Goal: Task Accomplishment & Management: Manage account settings

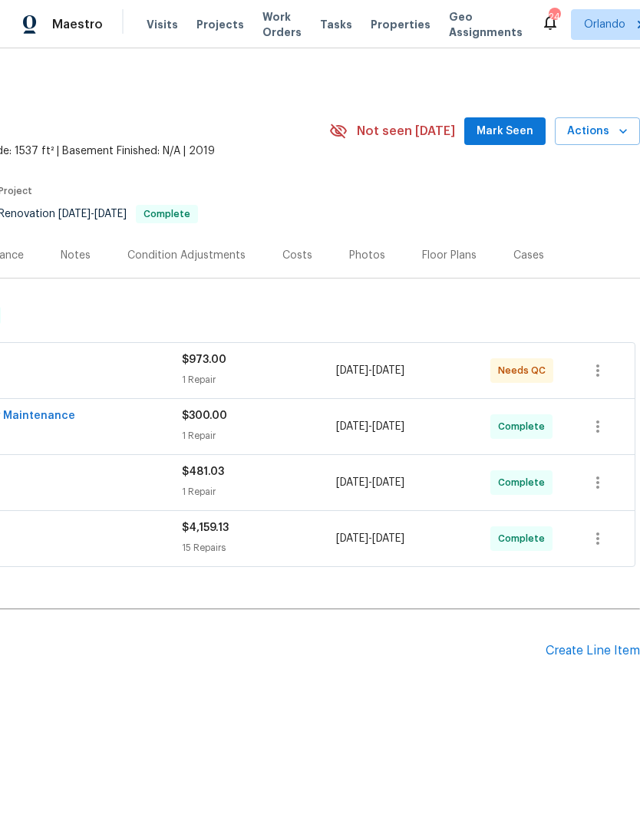
scroll to position [0, 227]
click at [594, 650] on div "Create Line Item" at bounding box center [592, 651] width 94 height 15
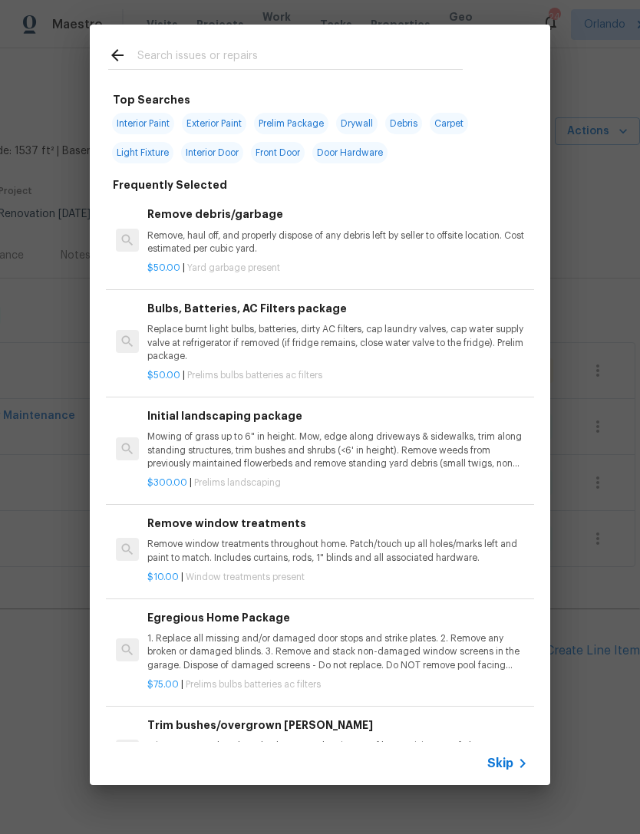
click at [400, 52] on input "text" at bounding box center [299, 57] width 325 height 23
type input "Drywall"
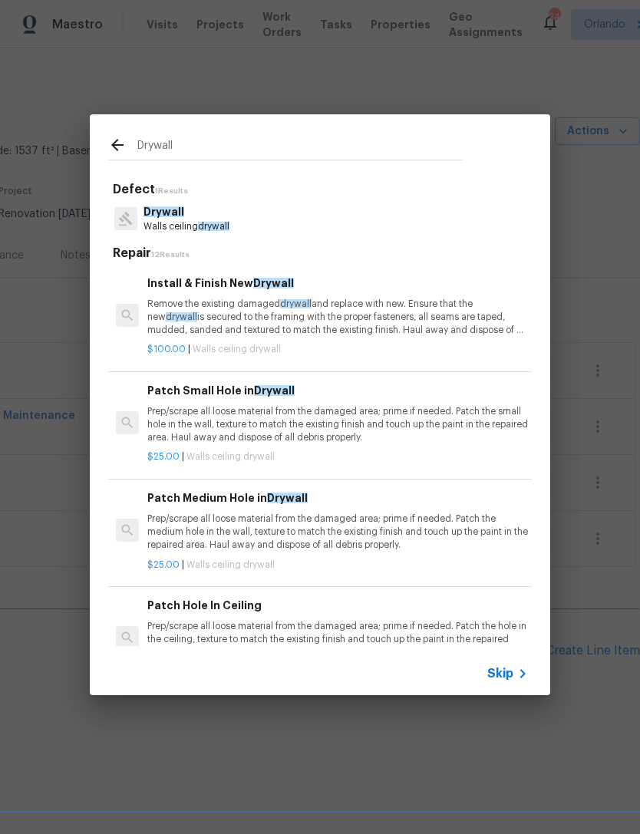
click at [472, 417] on p "Prep/scrape all loose material from the damaged area; prime if needed. Patch th…" at bounding box center [337, 424] width 380 height 39
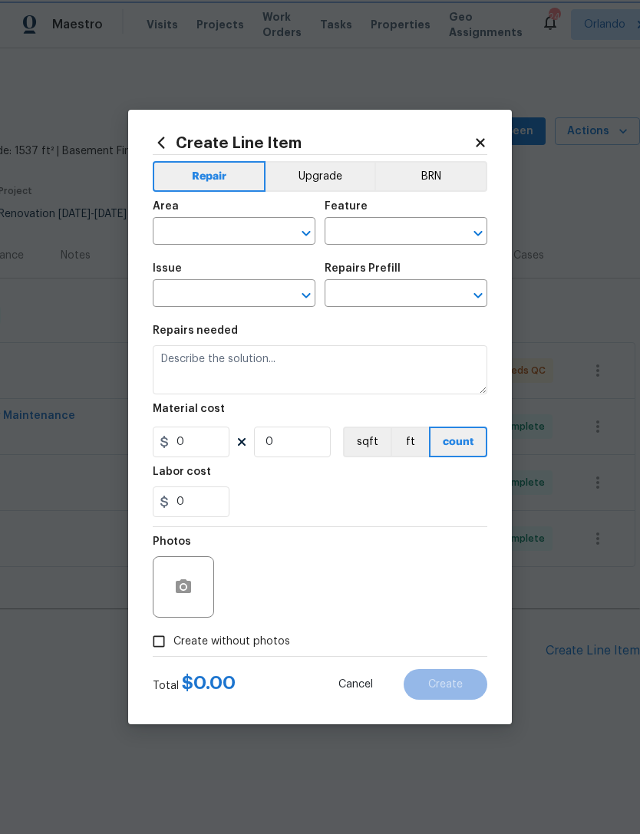
type input "Walls and Ceiling"
type input "Drywall"
type input "Patch Small Hole in Drywall $25.00"
type textarea "Prep/scrape all loose material from the damaged area; prime if needed. Patch th…"
type input "25"
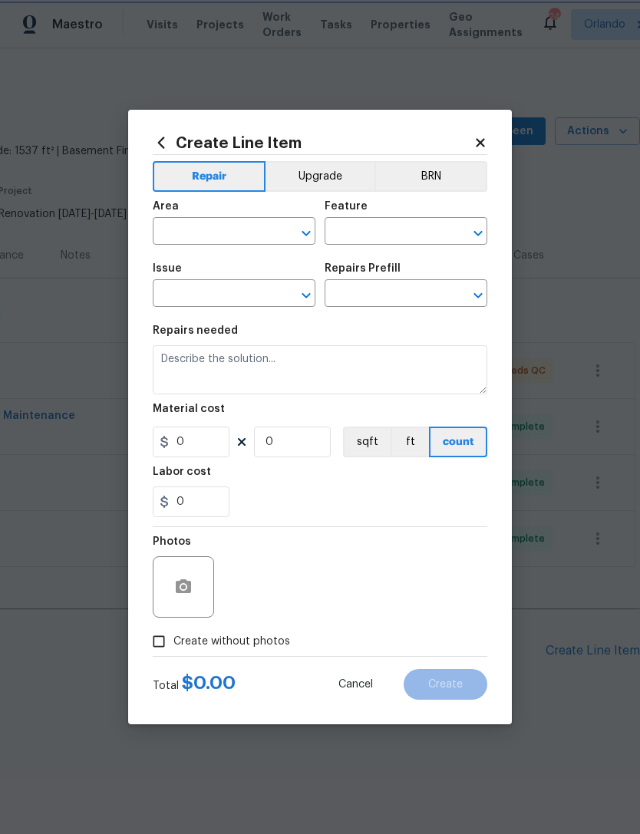
type input "1"
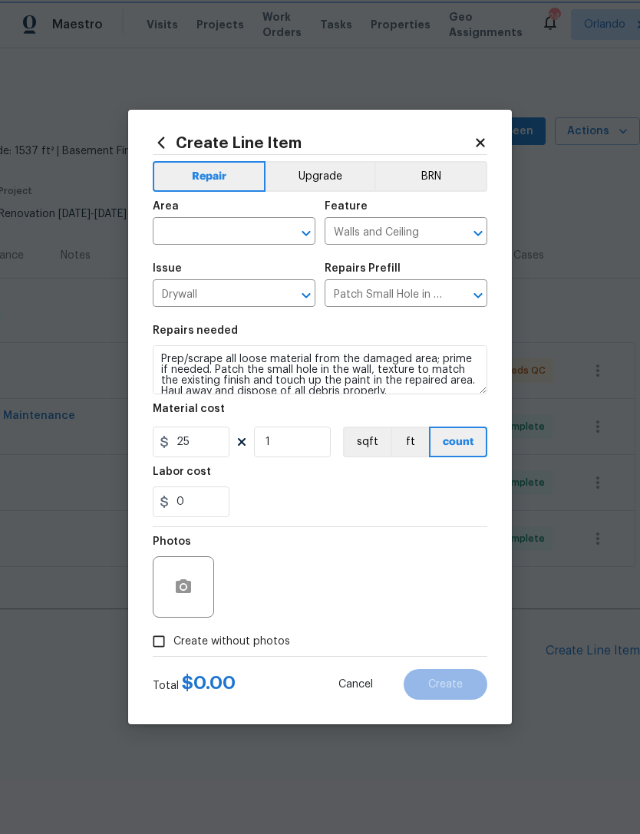
click at [472, 417] on div "Create Line Item Repair Upgrade BRN Area ​ Feature Walls and Ceiling ​ Issue Dr…" at bounding box center [320, 417] width 384 height 614
click at [182, 440] on input "25" at bounding box center [191, 441] width 77 height 31
click at [173, 445] on input "25" at bounding box center [191, 441] width 77 height 31
type input "125"
click at [457, 527] on div at bounding box center [320, 526] width 334 height 1
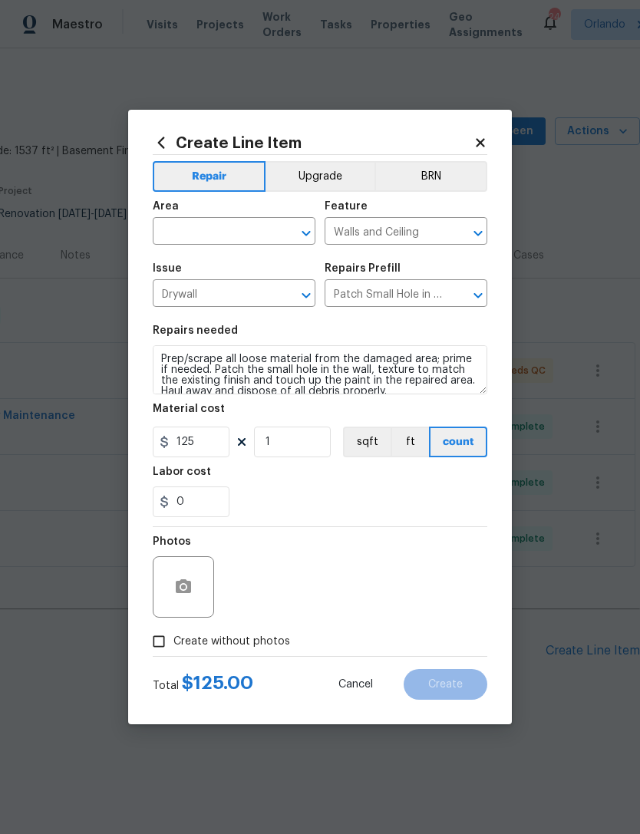
click at [245, 234] on input "text" at bounding box center [213, 233] width 120 height 24
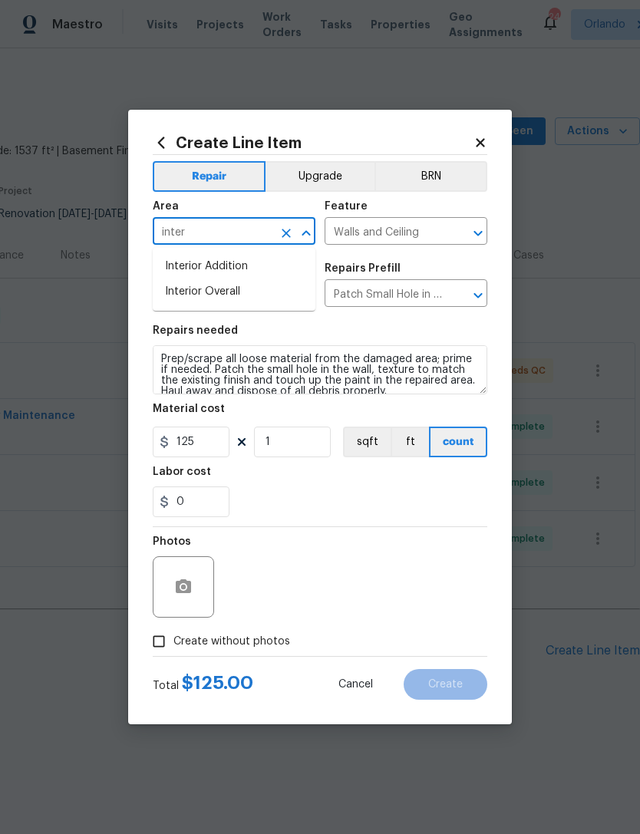
click at [233, 289] on li "Interior Overall" at bounding box center [234, 291] width 163 height 25
type input "Interior Overall"
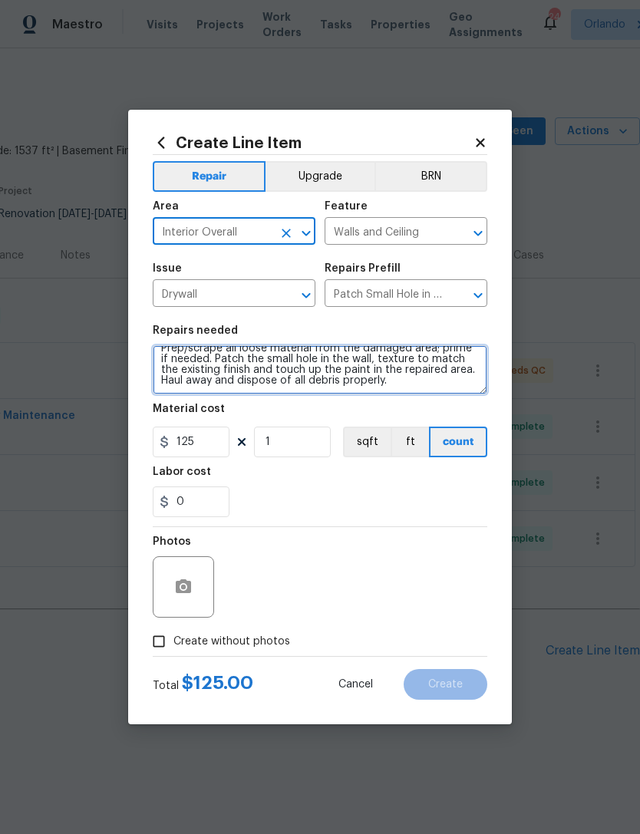
click at [384, 390] on textarea "Prep/scrape all loose material from the damaged area; prime if needed. Patch th…" at bounding box center [320, 369] width 334 height 49
click at [388, 389] on textarea "Prep/scrape all loose material from the damaged area; prime if needed. Patch th…" at bounding box center [320, 369] width 334 height 49
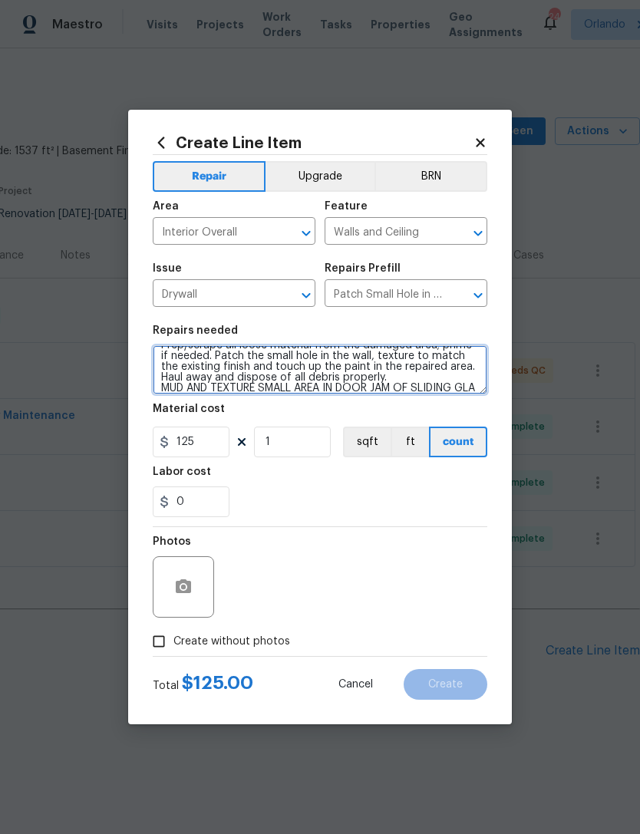
scroll to position [32, 0]
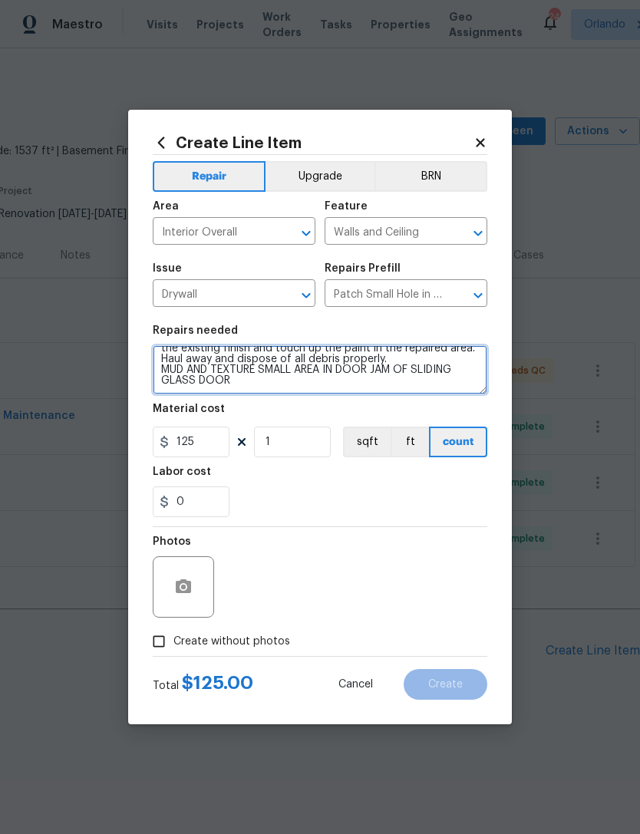
type textarea "Prep/scrape all loose material from the damaged area; prime if needed. Patch th…"
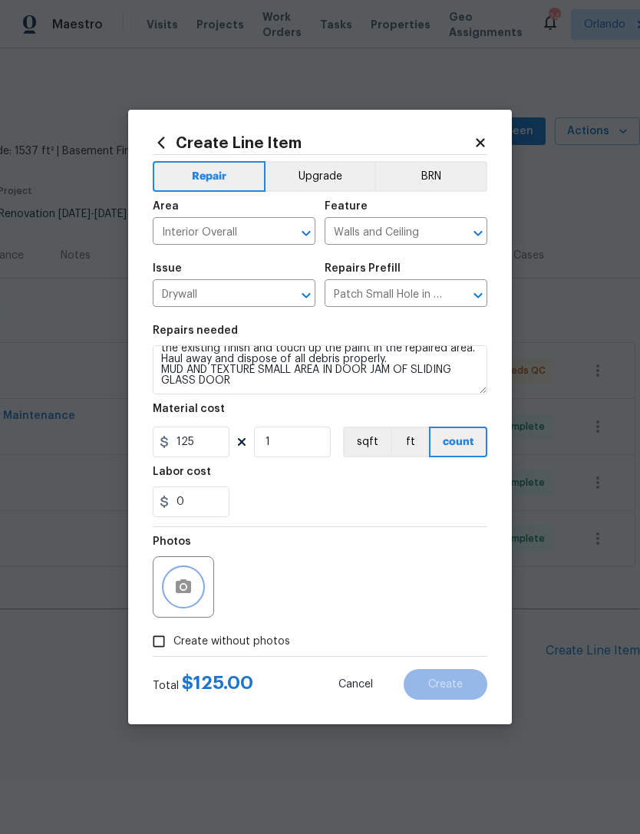
click at [189, 591] on icon "button" at bounding box center [183, 586] width 15 height 14
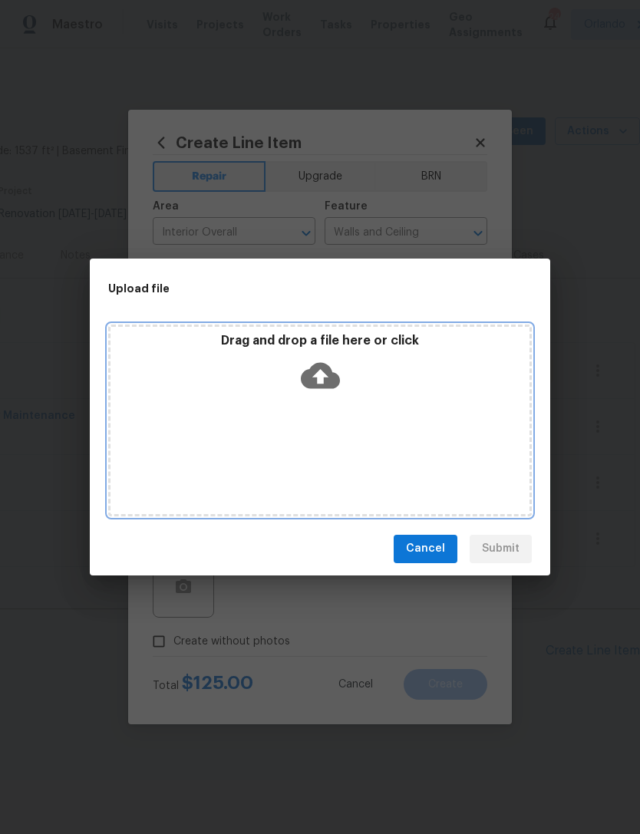
click at [465, 449] on div "Drag and drop a file here or click" at bounding box center [319, 420] width 423 height 192
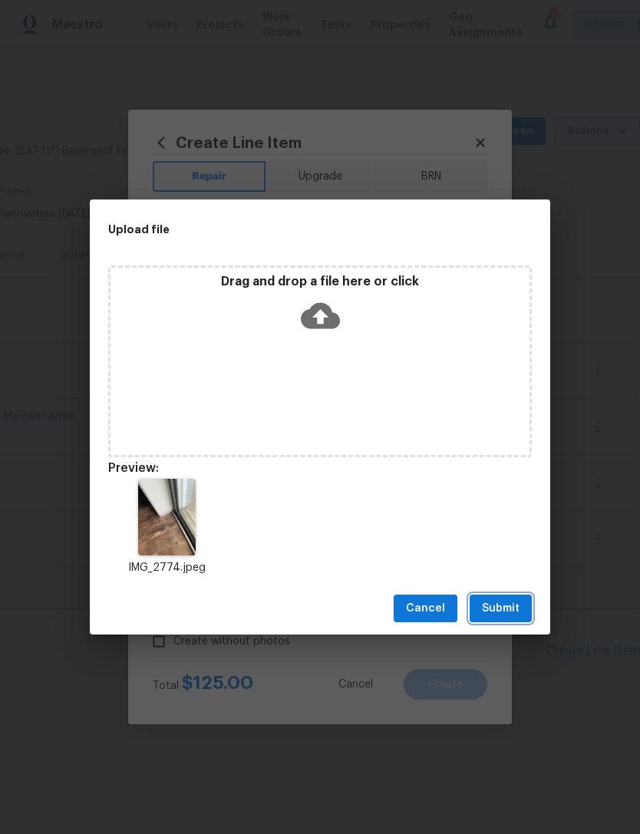
click at [511, 604] on span "Submit" at bounding box center [501, 608] width 38 height 19
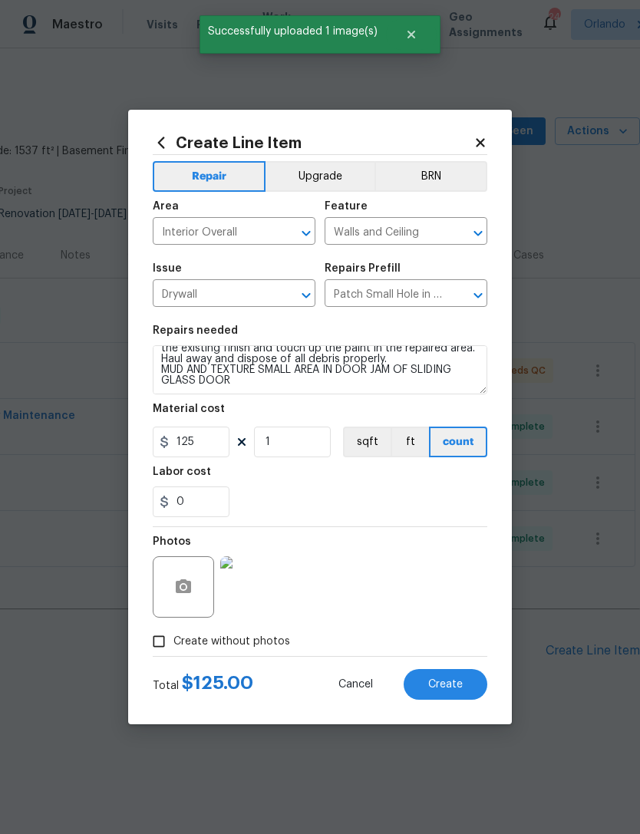
click at [465, 683] on button "Create" at bounding box center [445, 684] width 84 height 31
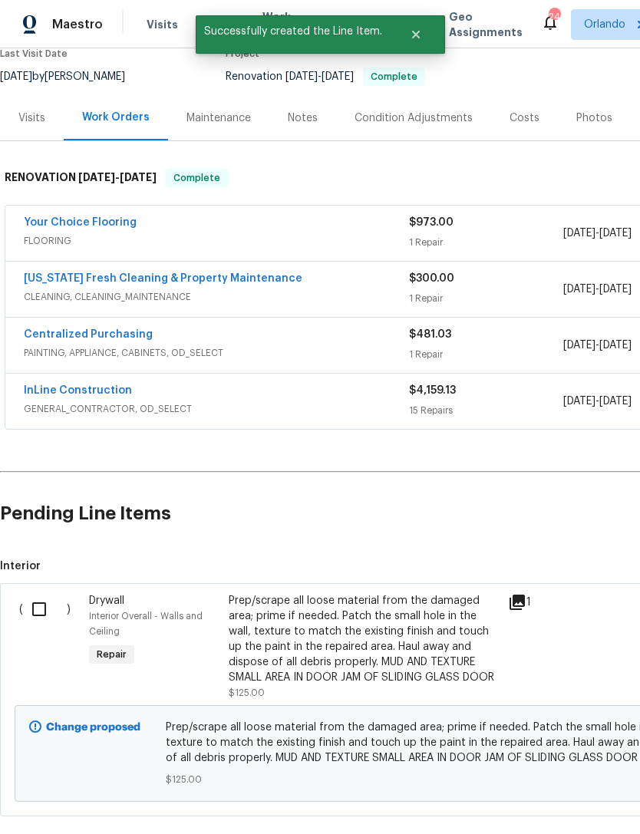
scroll to position [137, 0]
click at [49, 617] on input "checkbox" at bounding box center [45, 609] width 44 height 32
checkbox input "true"
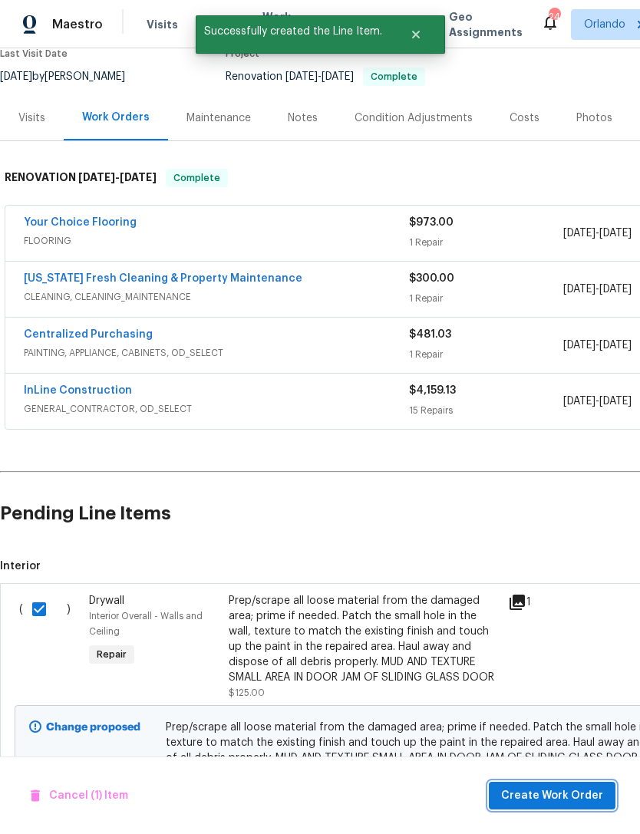
click at [558, 789] on span "Create Work Order" at bounding box center [552, 795] width 102 height 19
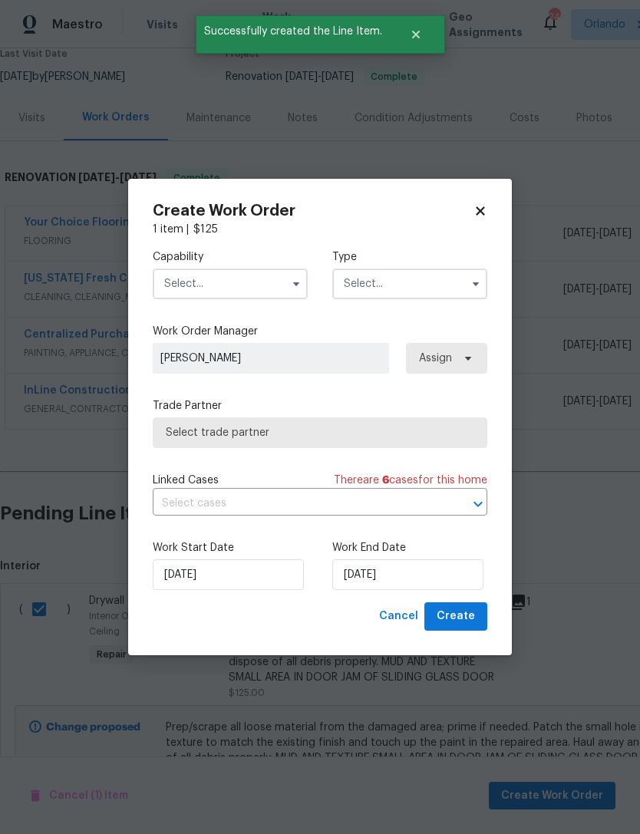
click at [284, 271] on input "text" at bounding box center [230, 283] width 155 height 31
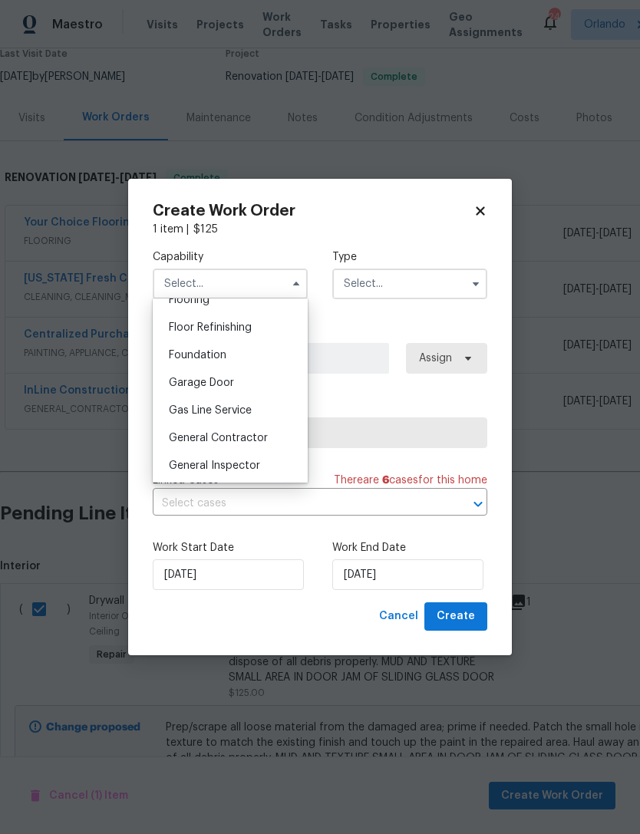
scroll to position [610, 0]
click at [279, 438] on div "General Contractor" at bounding box center [229, 440] width 147 height 28
type input "General Contractor"
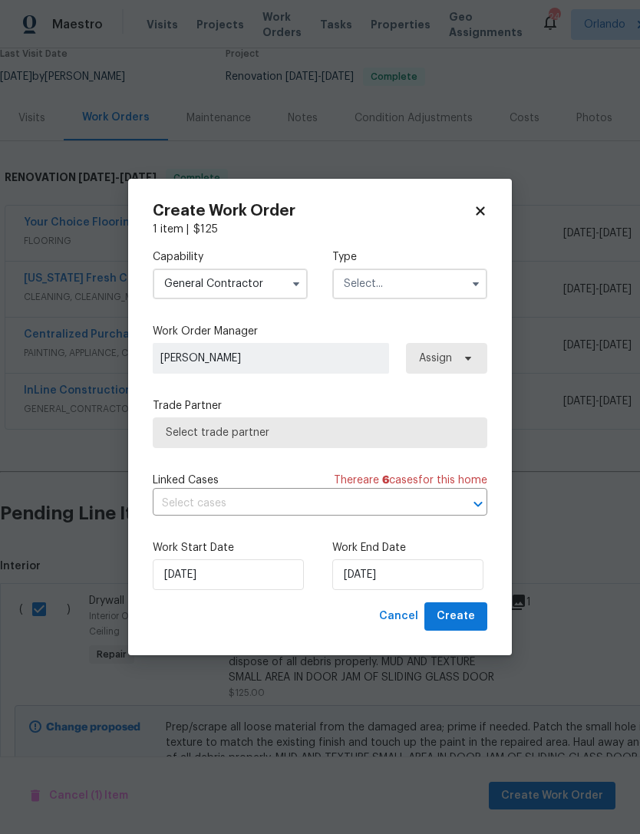
click at [450, 275] on input "text" at bounding box center [409, 283] width 155 height 31
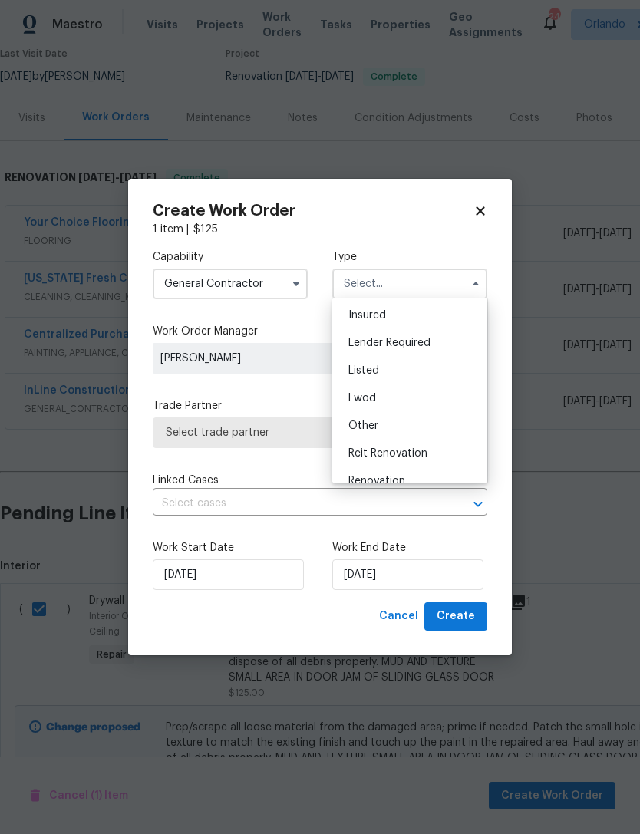
scroll to position [84, 0]
click at [432, 377] on div "Listed" at bounding box center [409, 370] width 147 height 28
type input "Listed"
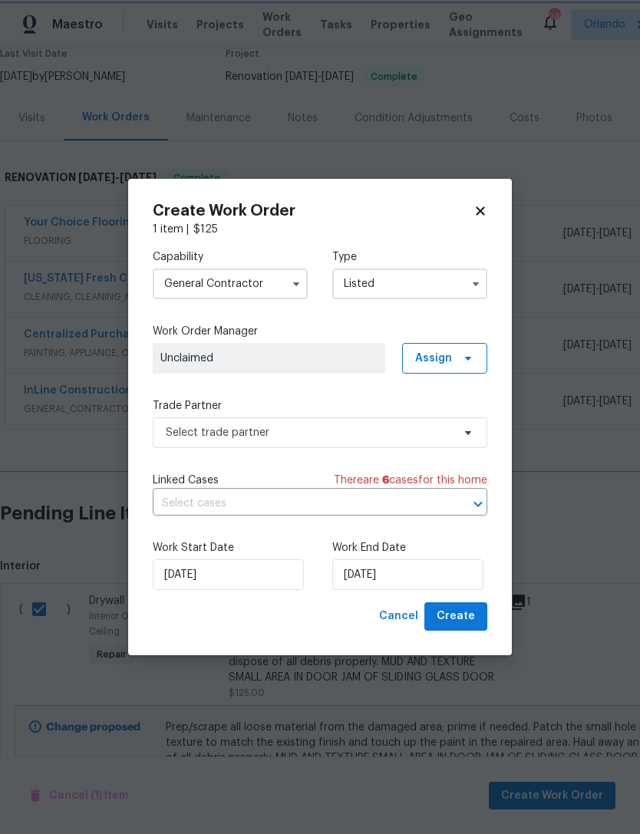
scroll to position [0, 0]
click at [457, 358] on span at bounding box center [465, 358] width 17 height 12
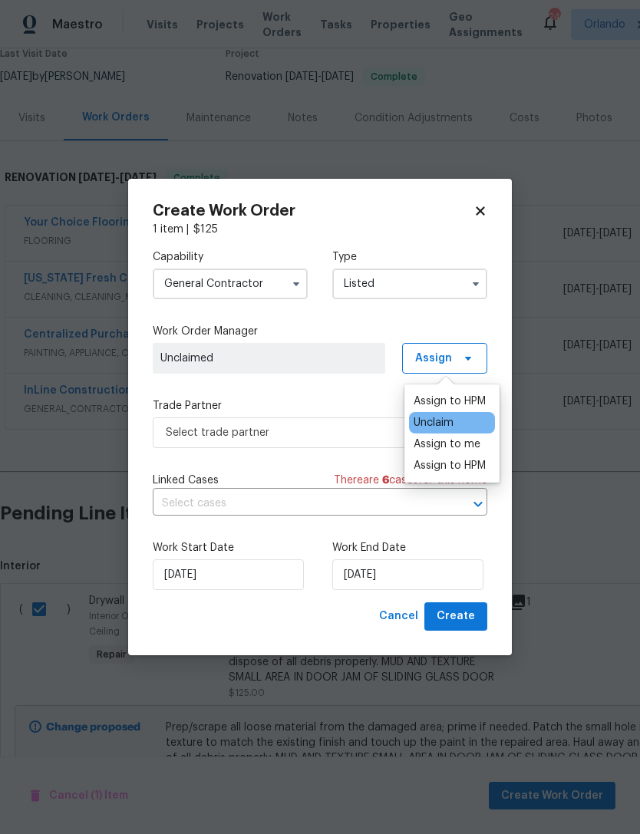
click at [463, 395] on div "Assign to HPM" at bounding box center [449, 401] width 72 height 15
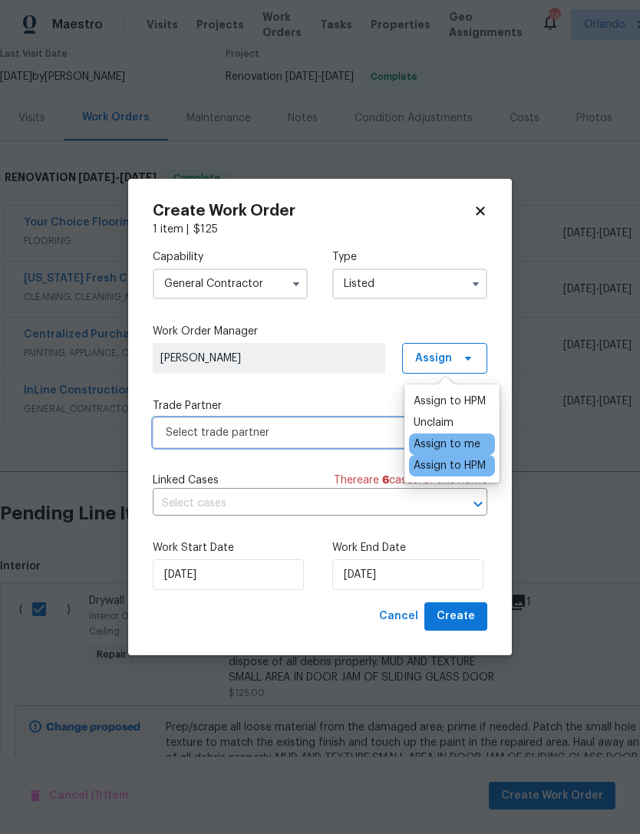
click at [359, 429] on span "Select trade partner" at bounding box center [309, 432] width 286 height 15
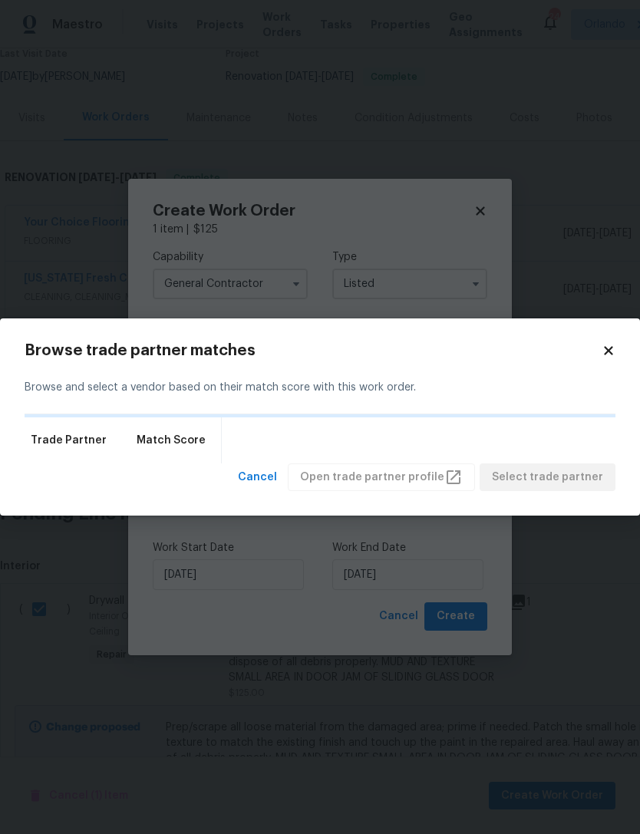
click at [364, 432] on div "Trade Partner Match Score" at bounding box center [320, 440] width 591 height 46
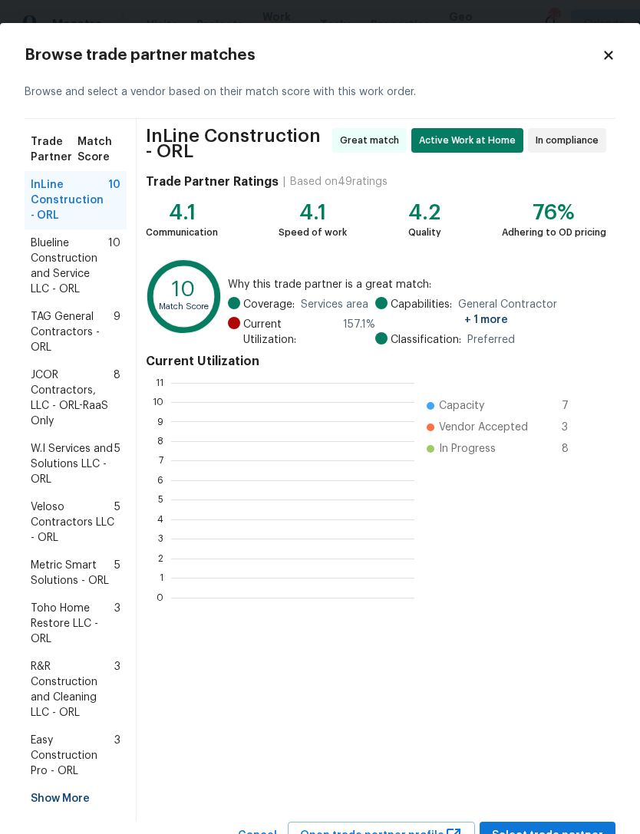
scroll to position [215, 243]
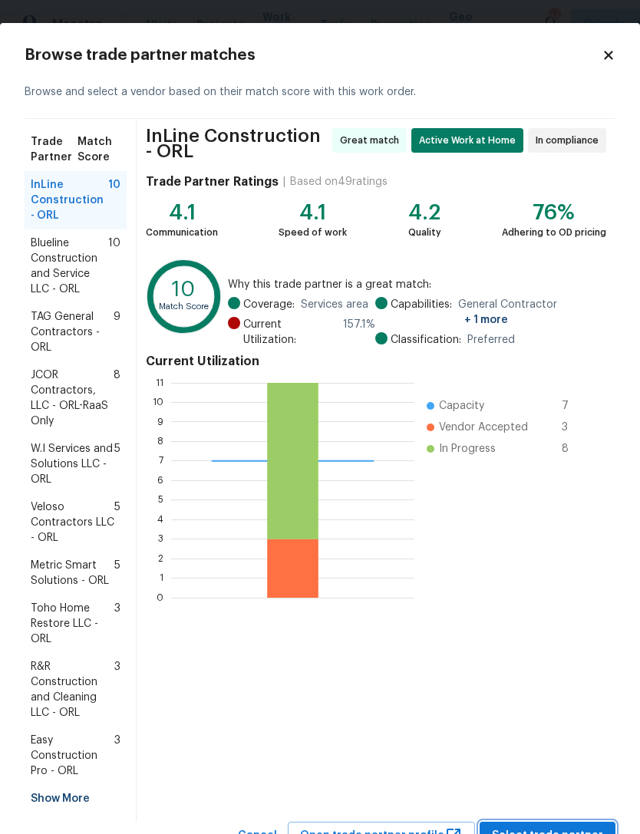
click at [509, 825] on button "Select trade partner" at bounding box center [547, 836] width 136 height 28
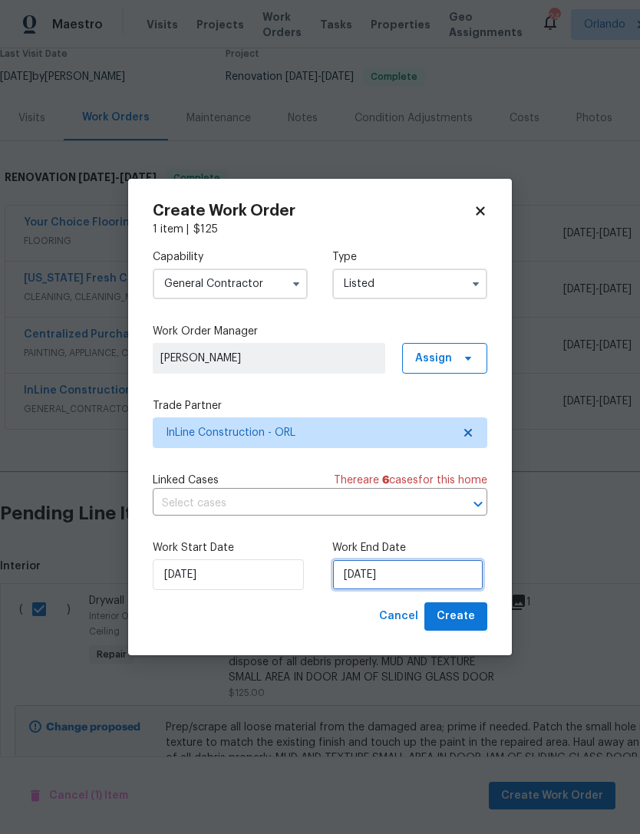
click at [405, 566] on input "9/23/2025" at bounding box center [407, 574] width 151 height 31
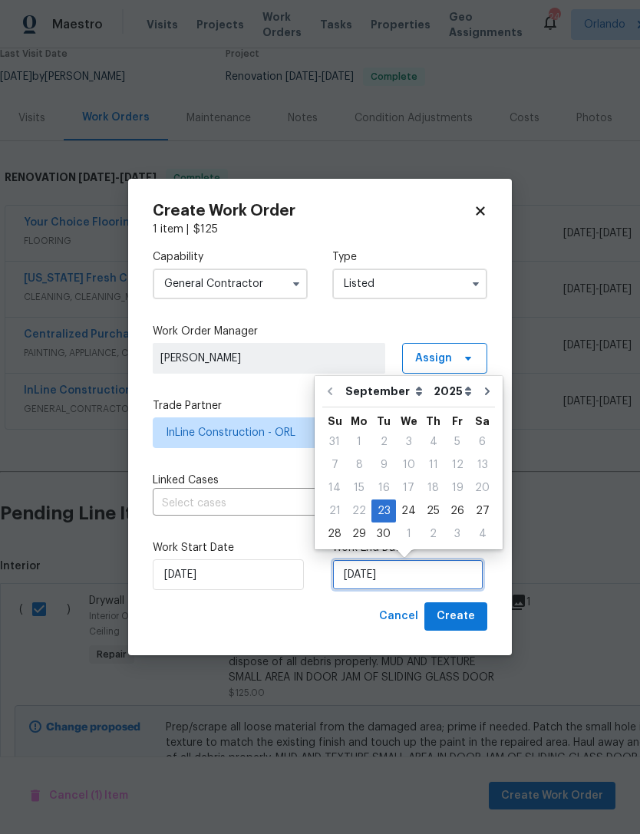
scroll to position [28, 0]
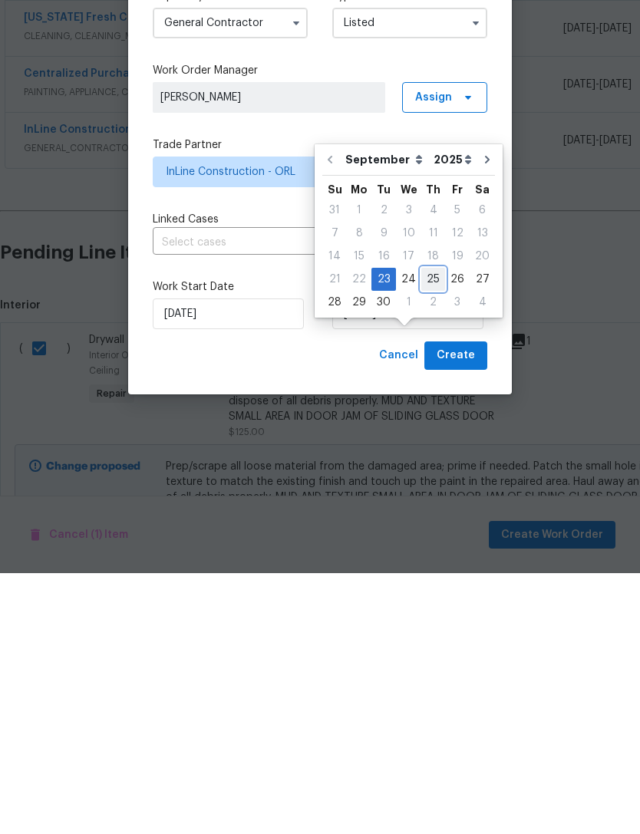
click at [423, 529] on div "25" at bounding box center [433, 539] width 24 height 21
type input "9/25/2025"
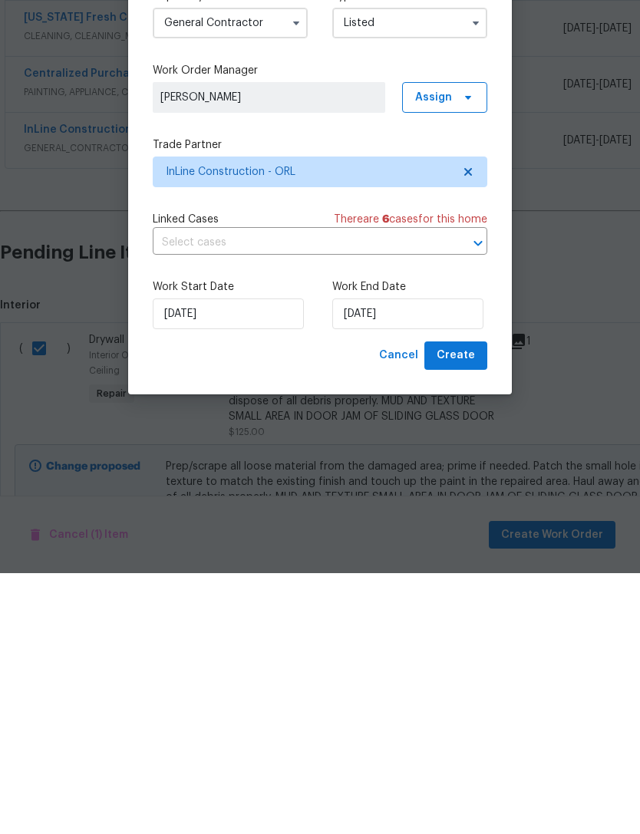
scroll to position [49, 0]
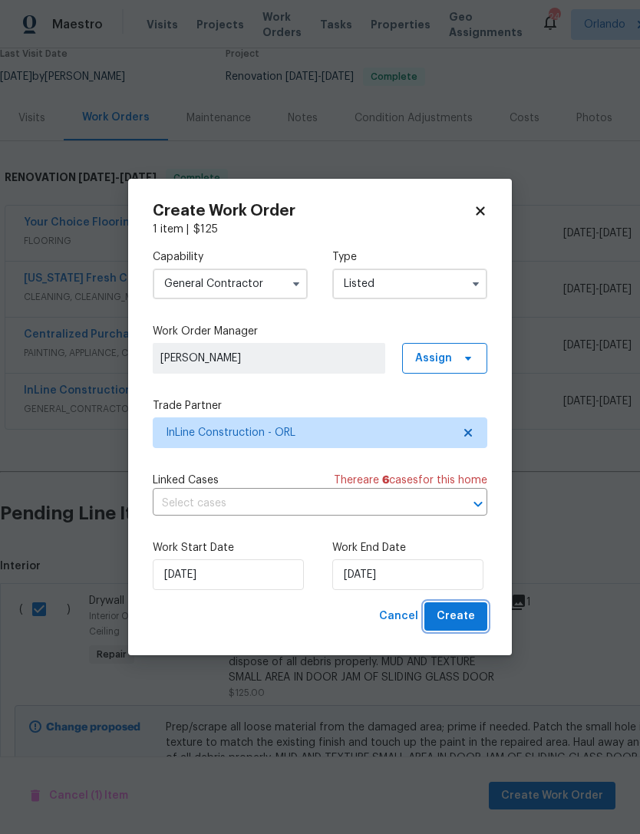
click at [456, 622] on span "Create" at bounding box center [455, 616] width 38 height 19
checkbox input "false"
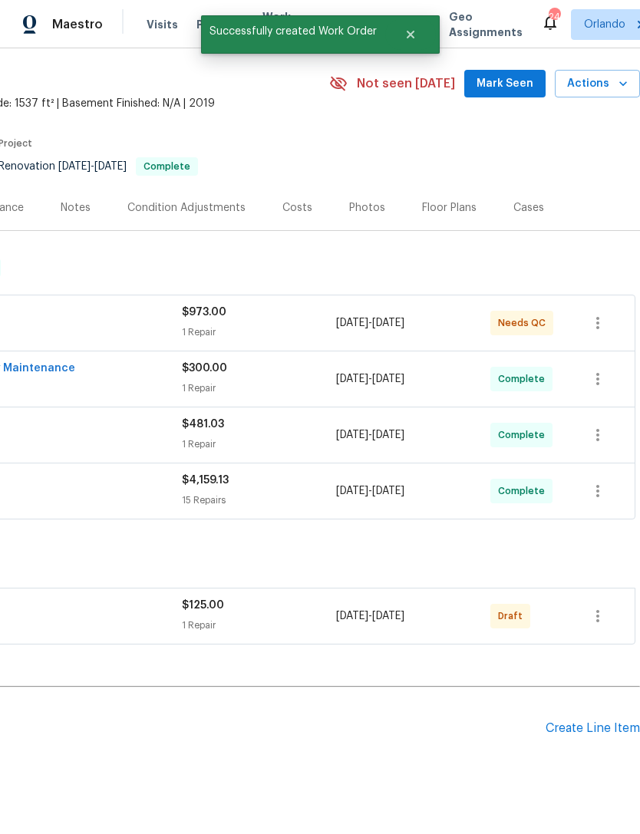
scroll to position [48, 227]
click at [588, 598] on button "button" at bounding box center [597, 616] width 37 height 37
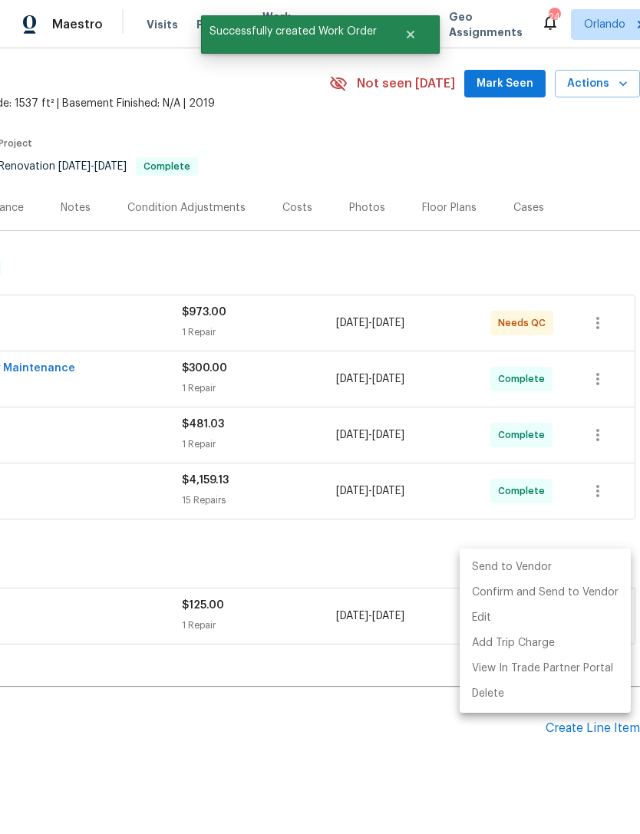
click at [551, 566] on li "Send to Vendor" at bounding box center [544, 567] width 171 height 25
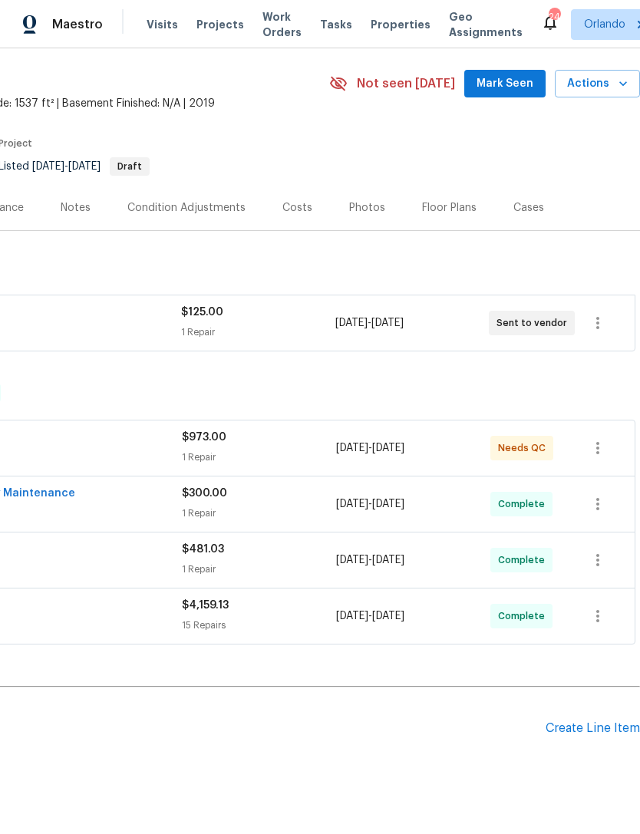
click at [275, 693] on h2 "Pending Line Items" at bounding box center [159, 728] width 772 height 71
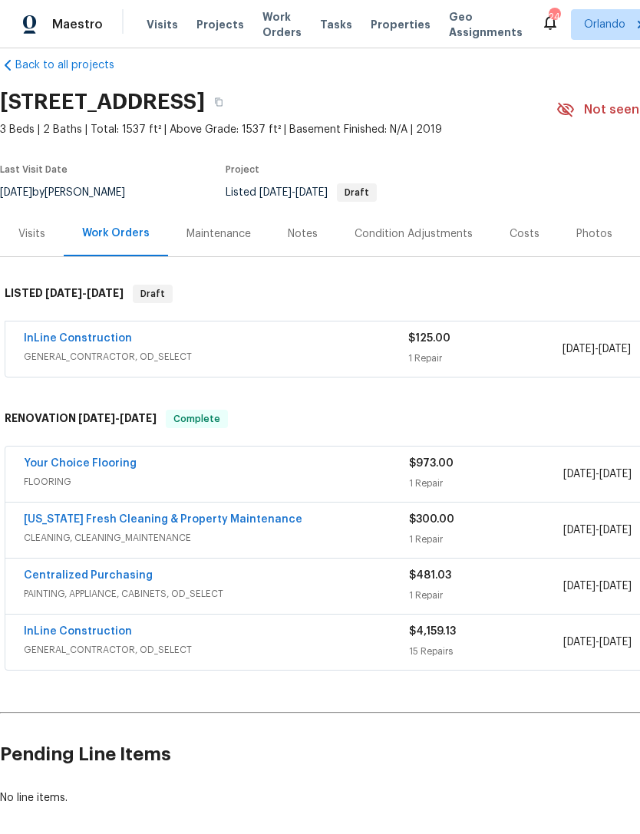
scroll to position [20, 0]
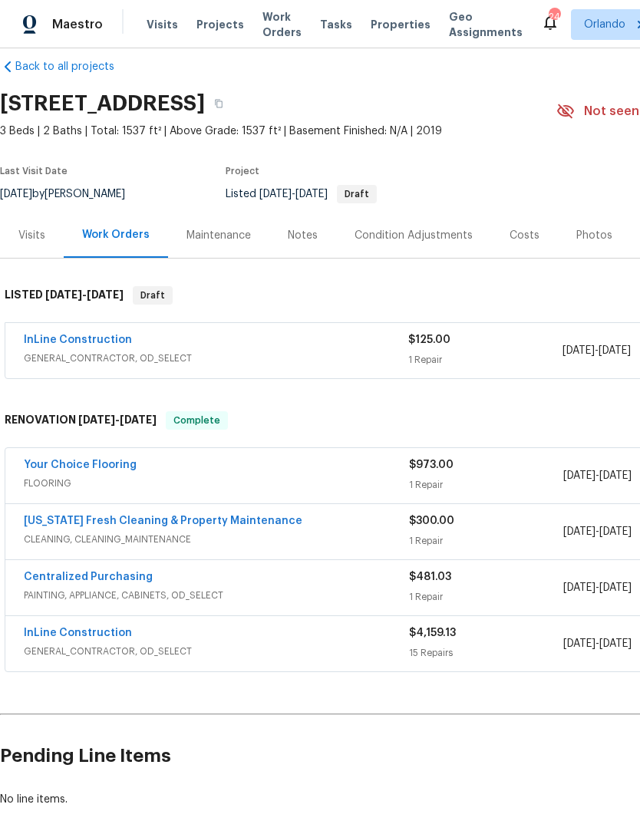
click at [97, 459] on link "Your Choice Flooring" at bounding box center [80, 464] width 113 height 11
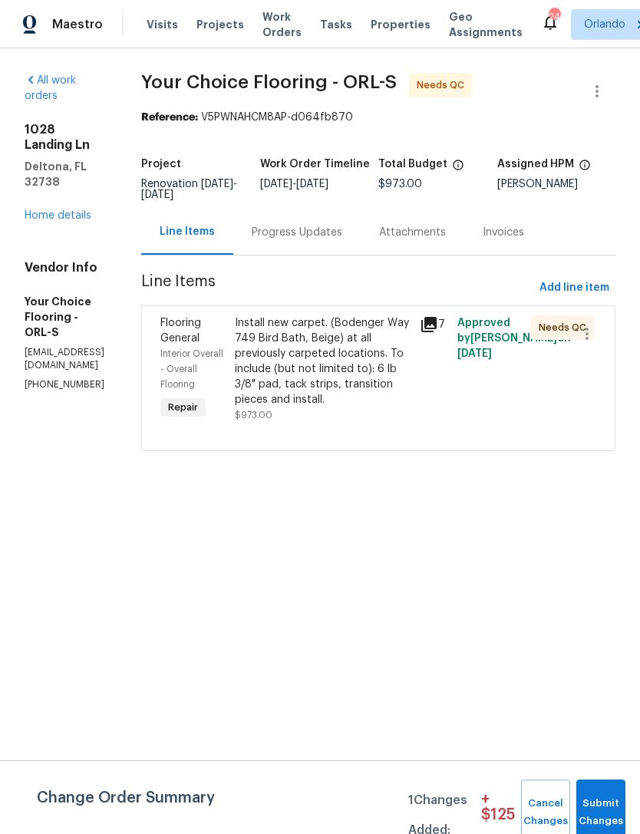
click at [327, 376] on div "Install new carpet. (Bodenger Way 749 Bird Bath, Beige) at all previously carpe…" at bounding box center [323, 361] width 176 height 92
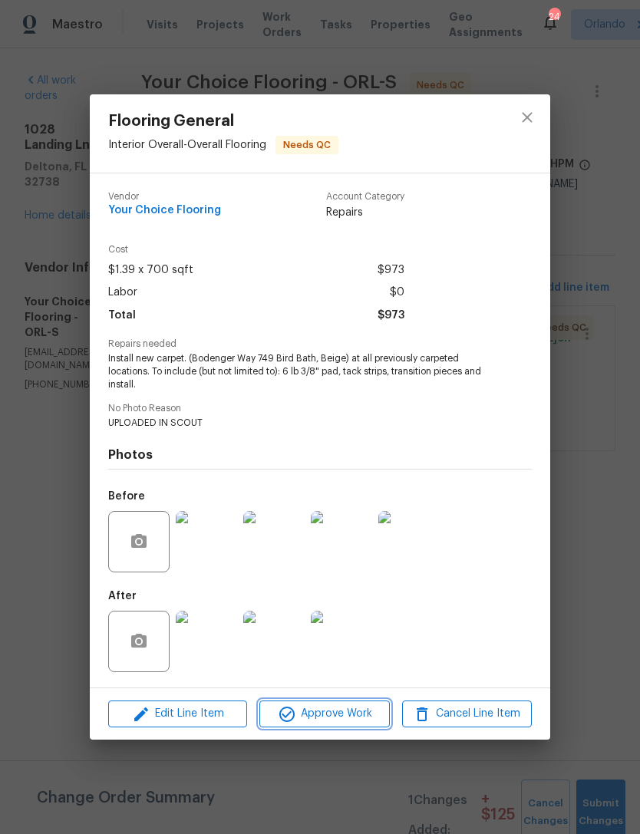
click at [324, 710] on span "Approve Work" at bounding box center [324, 713] width 120 height 19
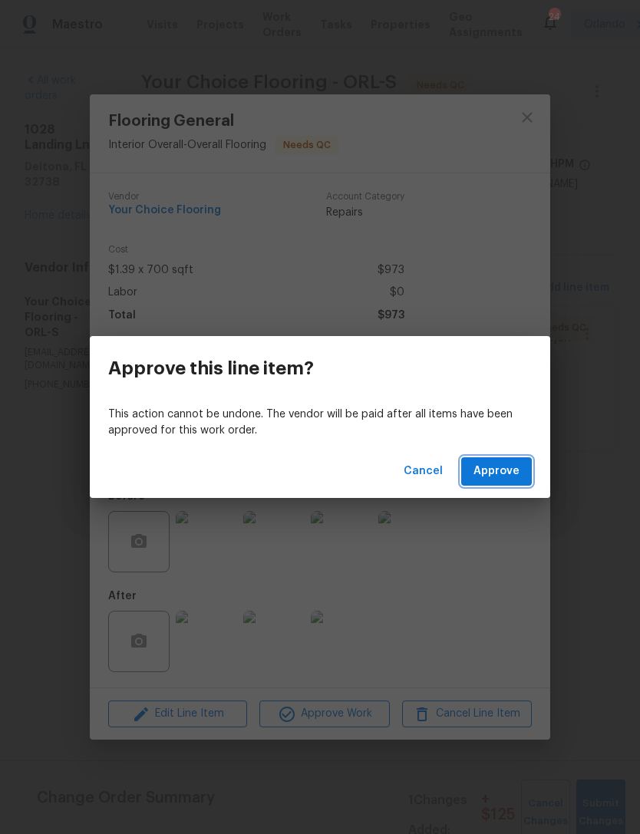
click at [487, 464] on span "Approve" at bounding box center [496, 471] width 46 height 19
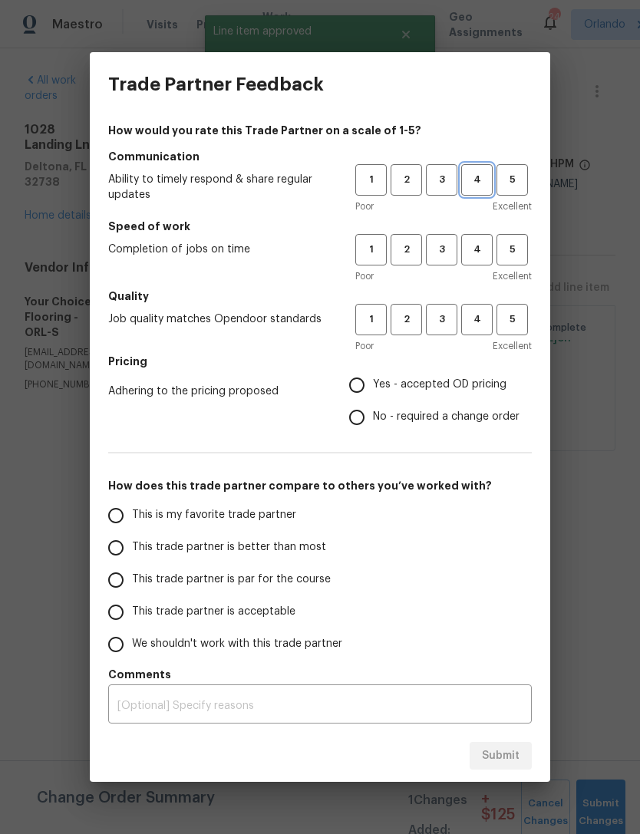
click at [476, 182] on span "4" at bounding box center [477, 180] width 28 height 18
click at [474, 252] on span "4" at bounding box center [477, 250] width 28 height 18
click at [472, 319] on span "4" at bounding box center [477, 320] width 28 height 18
click at [367, 380] on input "Yes - accepted OD pricing" at bounding box center [357, 385] width 32 height 32
radio input "true"
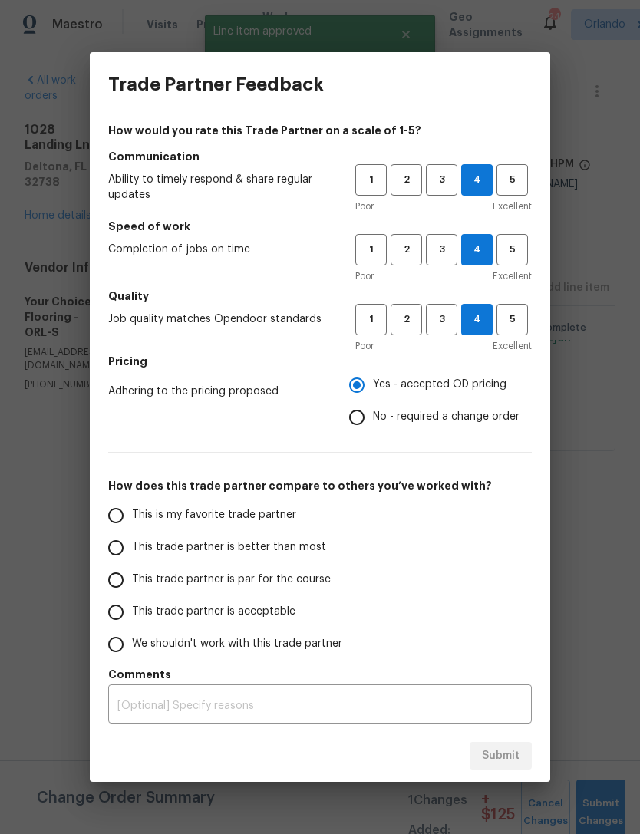
click at [124, 553] on input "This trade partner is better than most" at bounding box center [116, 548] width 32 height 32
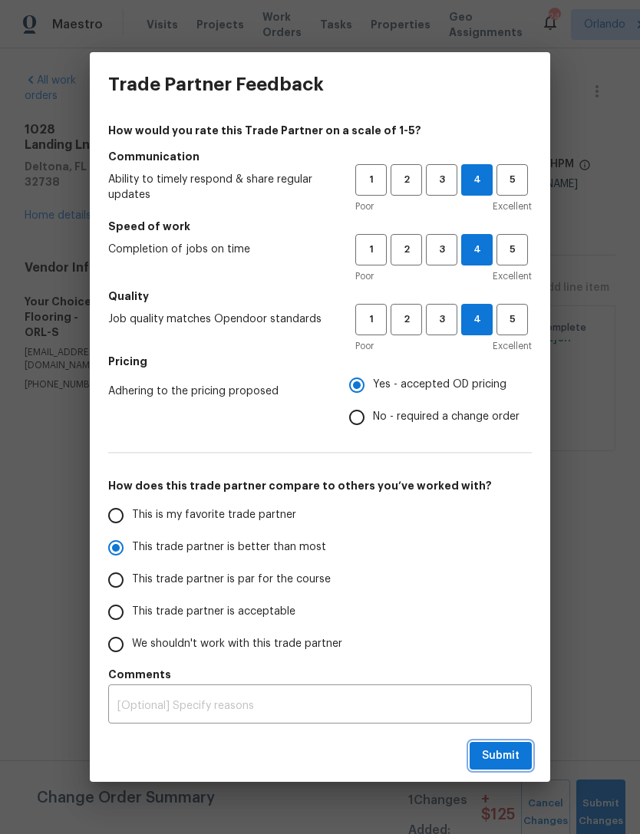
click at [479, 752] on button "Submit" at bounding box center [500, 756] width 62 height 28
radio input "true"
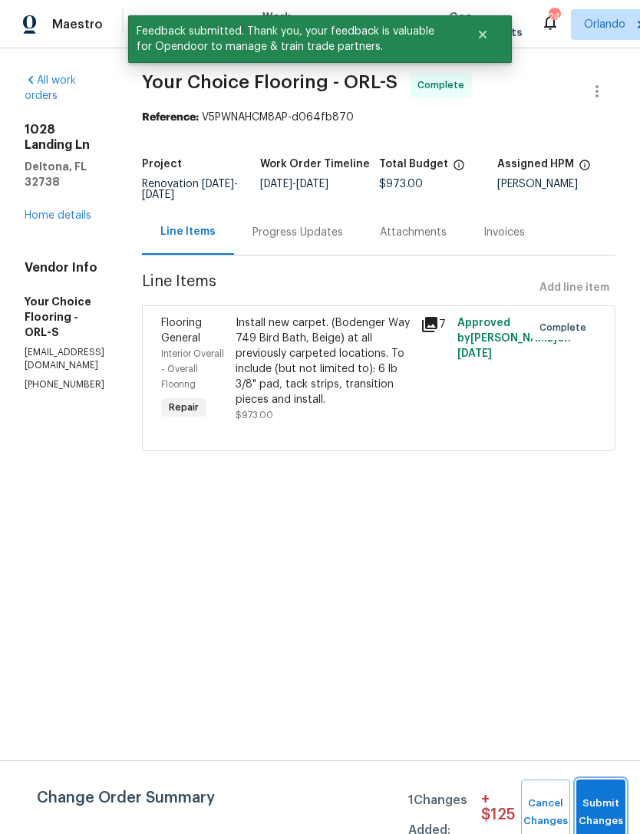
click at [584, 800] on span "Submit Changes" at bounding box center [601, 812] width 34 height 35
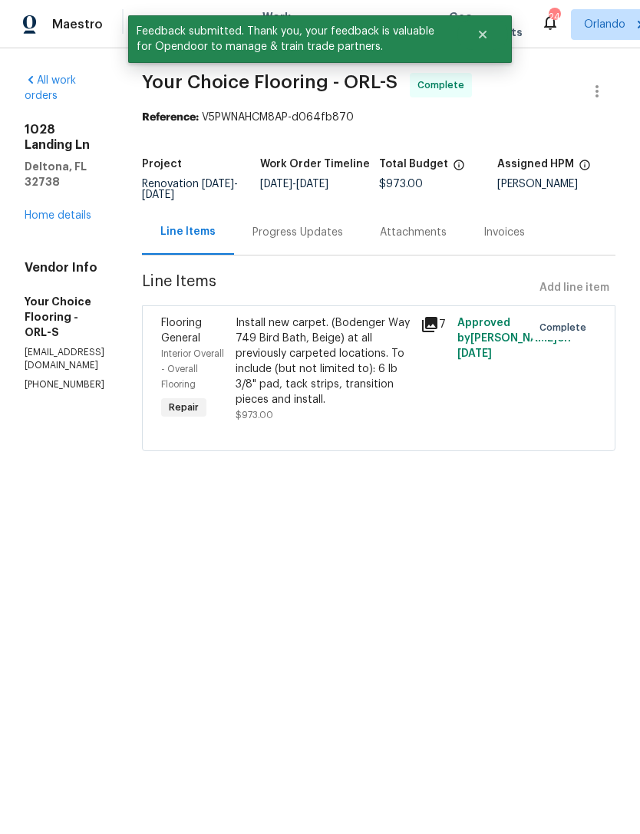
click at [36, 210] on link "Home details" at bounding box center [58, 215] width 67 height 11
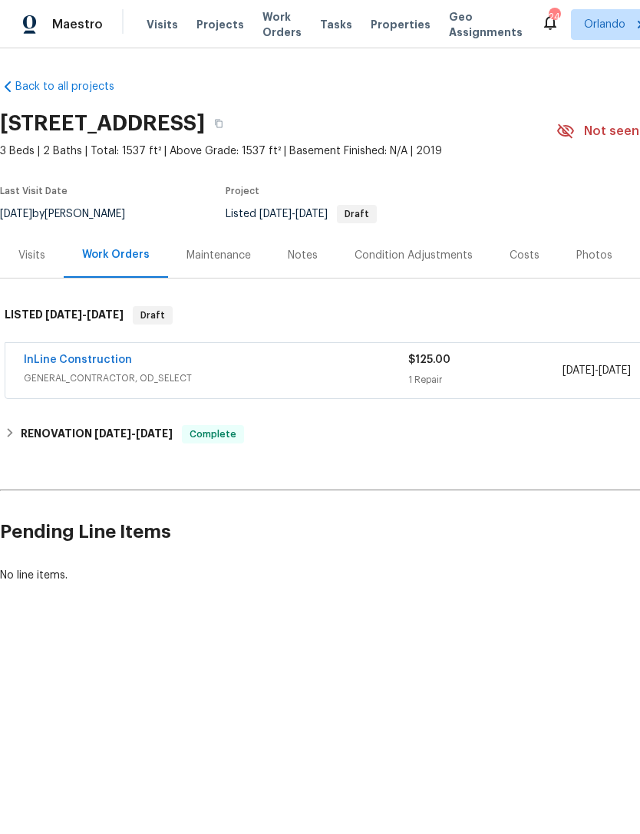
click at [58, 354] on link "InLine Construction" at bounding box center [78, 359] width 108 height 11
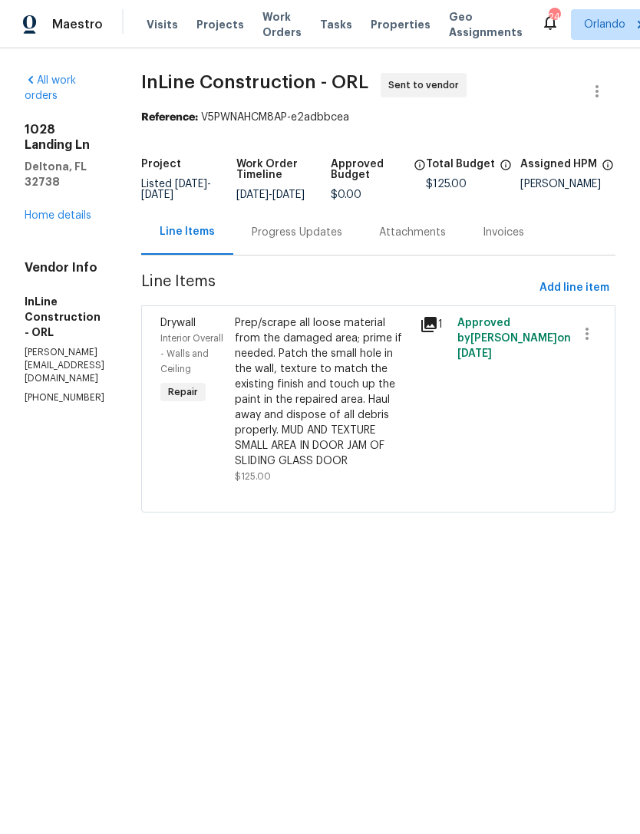
click at [387, 26] on span "Properties" at bounding box center [400, 24] width 60 height 15
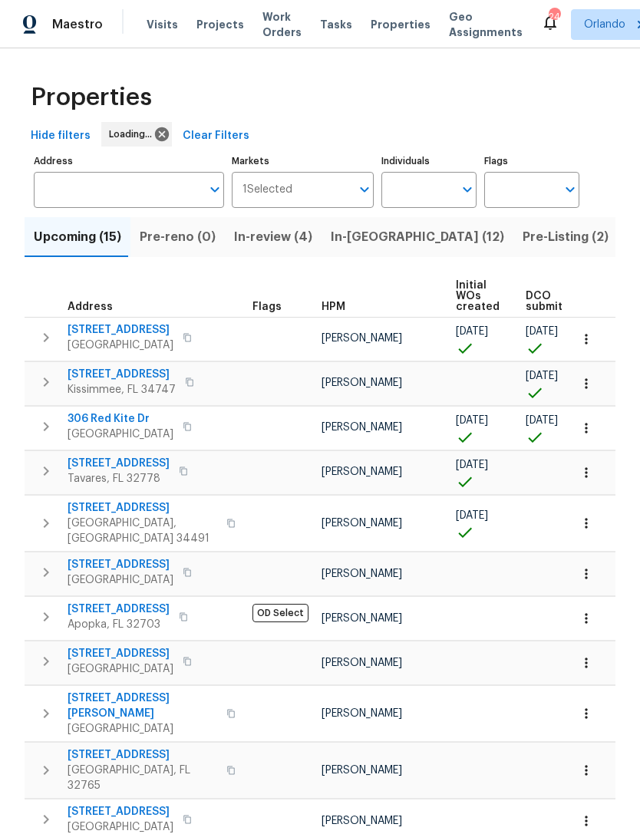
click at [169, 205] on input "Address" at bounding box center [117, 190] width 167 height 36
click at [148, 174] on input "Address" at bounding box center [117, 190] width 167 height 36
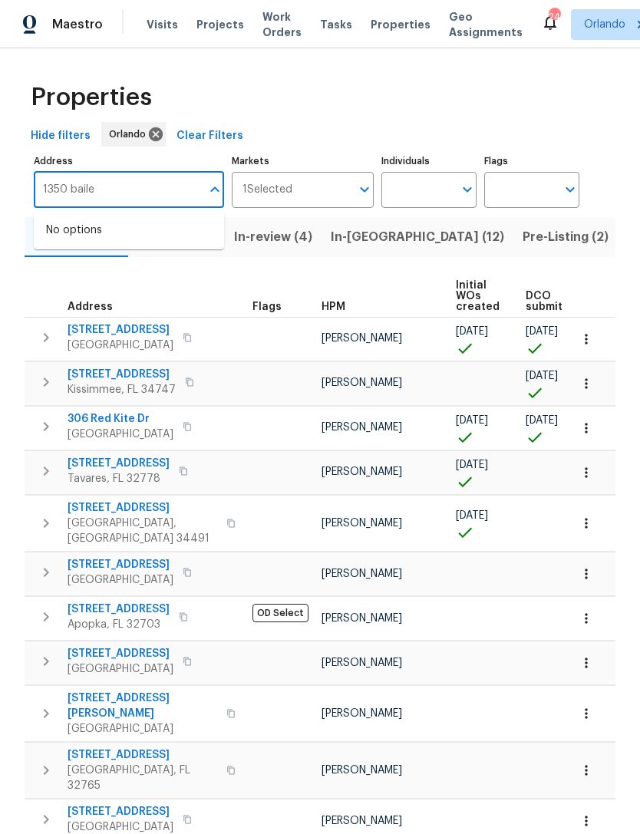
type input "1350 bailey"
click at [178, 229] on li "1350 Bailey Ave Deltona FL 32725" at bounding box center [129, 238] width 190 height 41
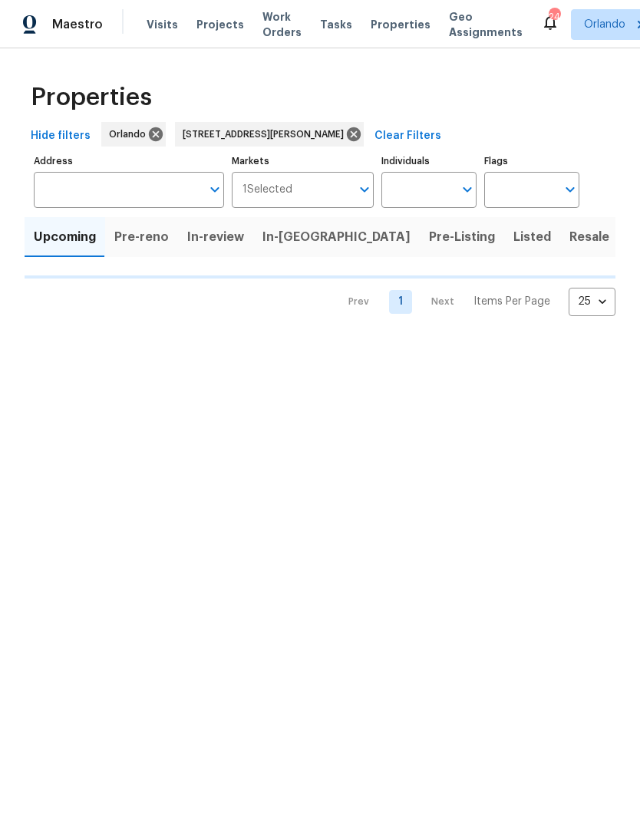
type input "1350 Bailey Ave Deltona FL 32725"
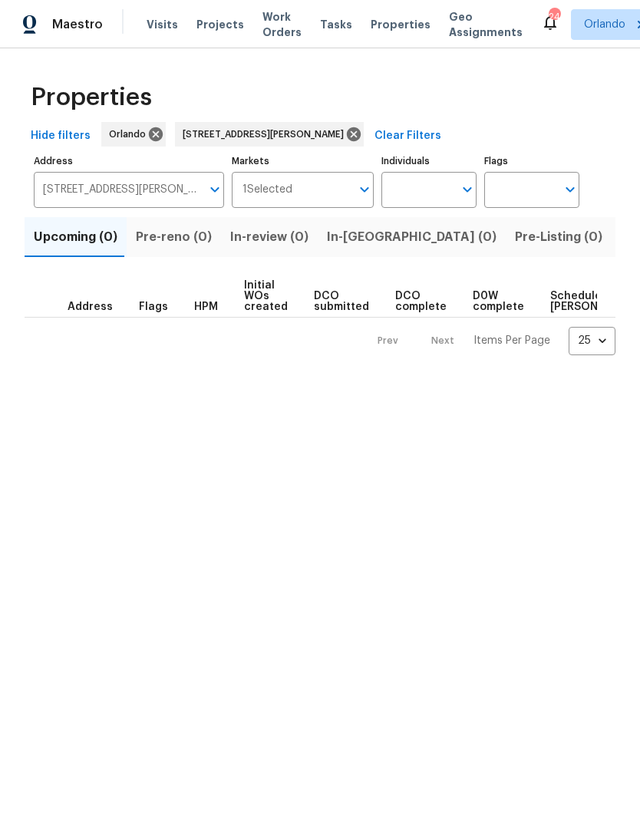
click at [621, 236] on span "Listed (1)" at bounding box center [648, 236] width 55 height 21
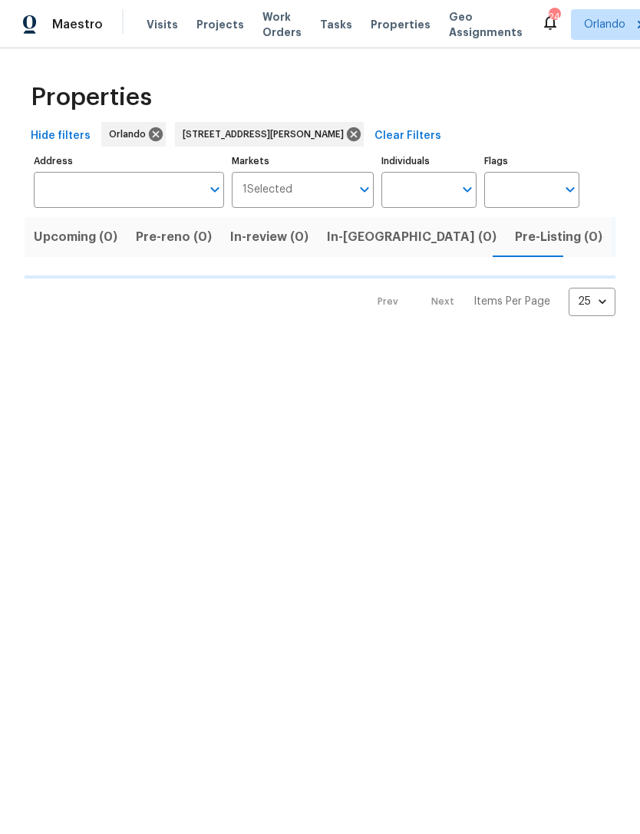
type input "1350 Bailey Ave Deltona FL 32725"
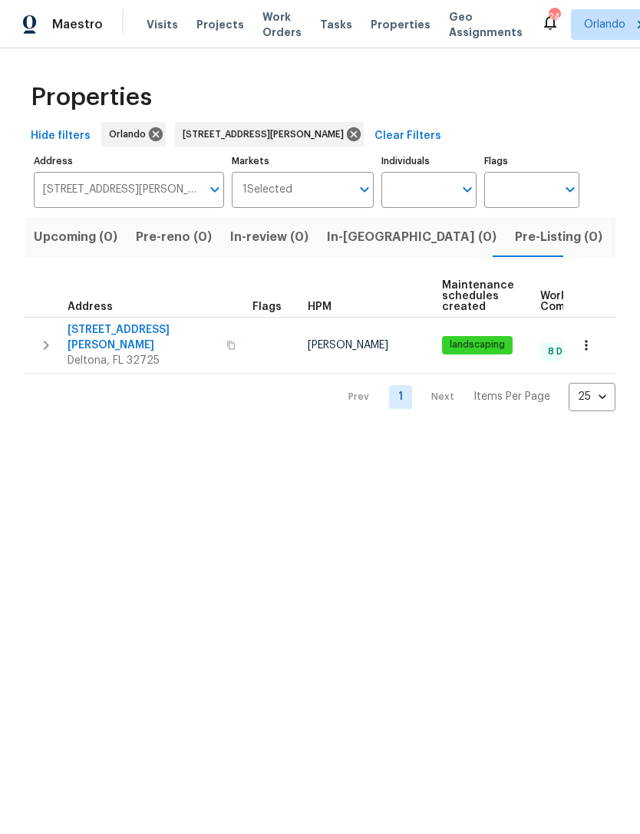
scroll to position [0, 6]
click at [124, 330] on span "1350 Bailey Ave" at bounding box center [143, 337] width 150 height 31
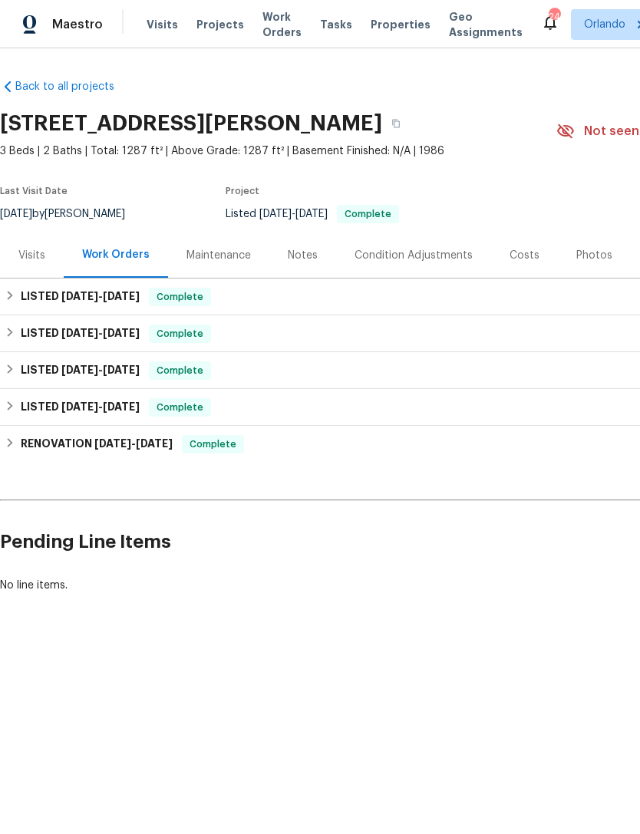
click at [594, 254] on div "Photos" at bounding box center [594, 255] width 36 height 15
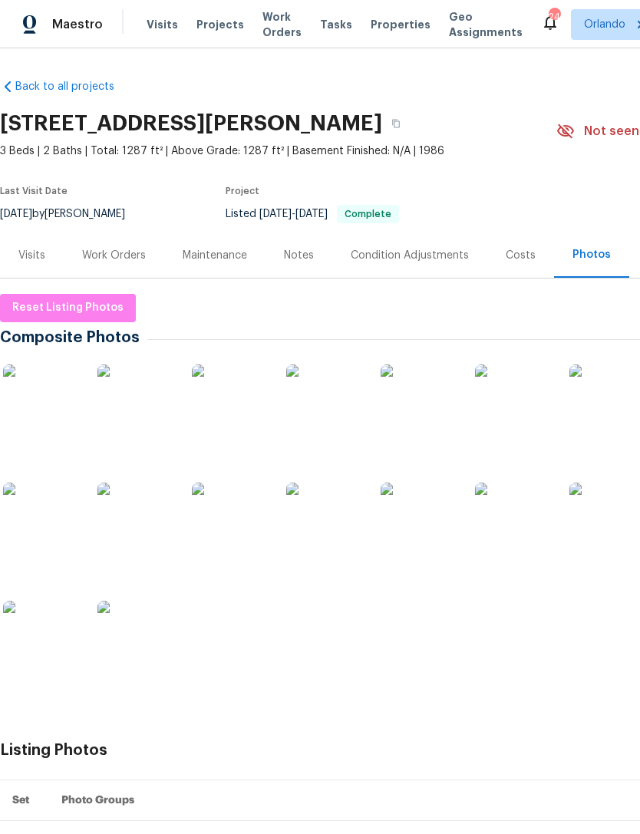
click at [92, 308] on span "Reset Listing Photos" at bounding box center [67, 307] width 111 height 19
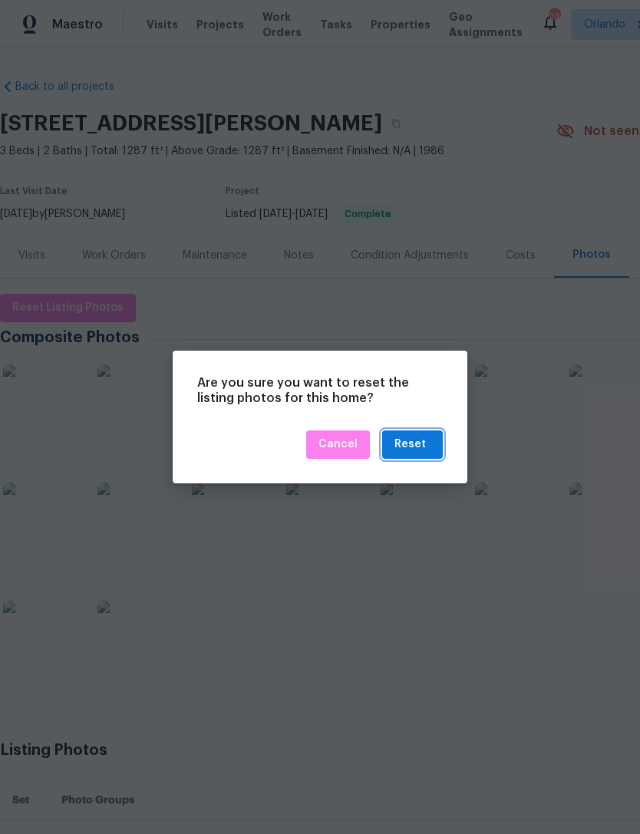
click at [417, 444] on div "Reset" at bounding box center [409, 444] width 31 height 19
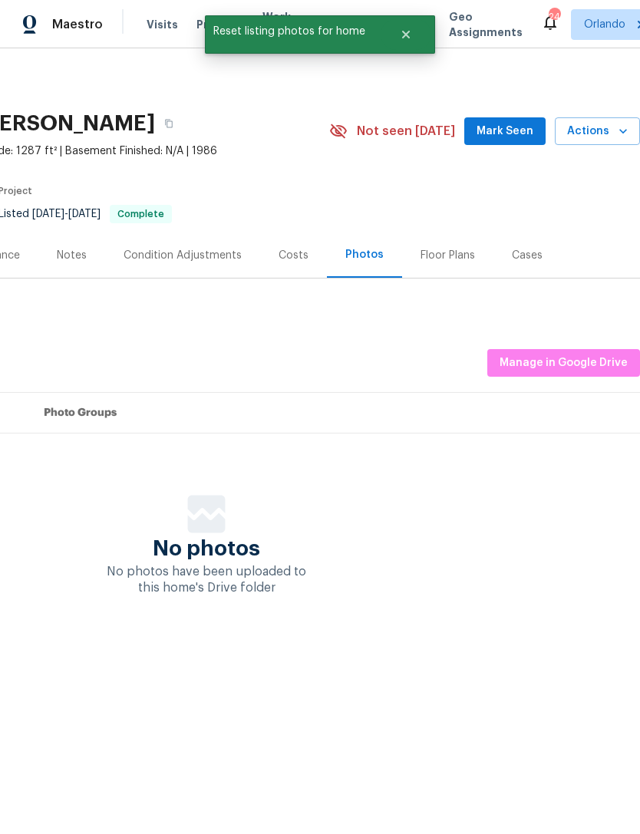
scroll to position [0, 227]
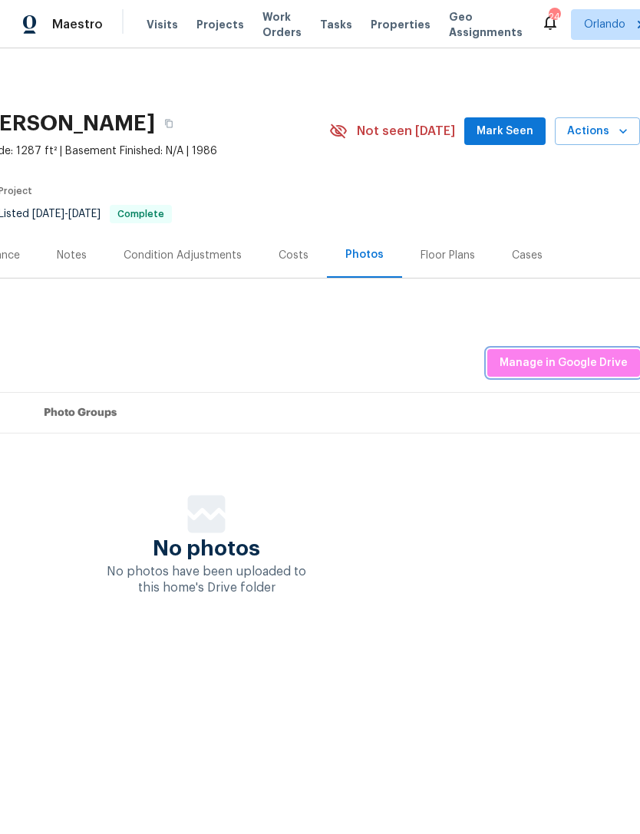
click at [536, 357] on span "Manage in Google Drive" at bounding box center [563, 363] width 128 height 19
